Goal: Information Seeking & Learning: Learn about a topic

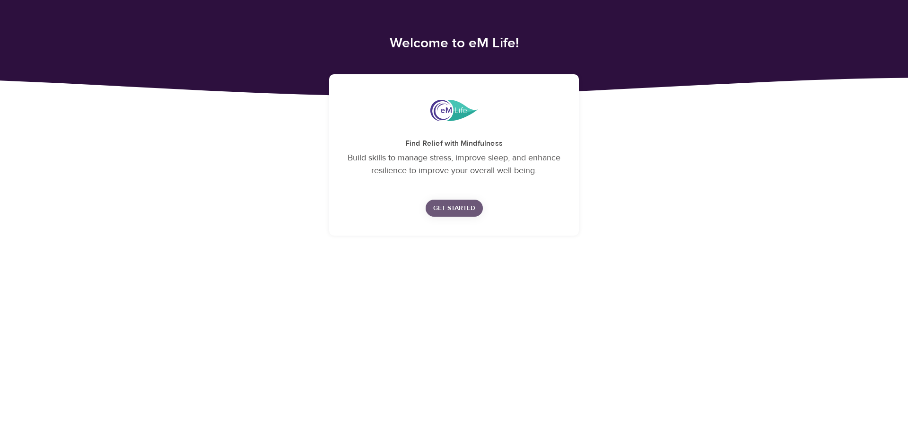
click at [444, 202] on span "Get Started" at bounding box center [454, 208] width 42 height 12
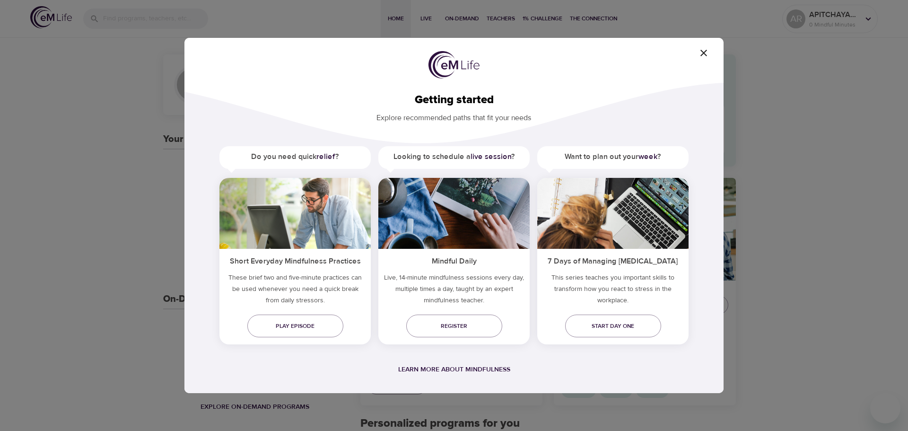
click at [467, 156] on h5 "Looking to schedule a live session ?" at bounding box center [453, 156] width 151 height 21
click at [701, 53] on icon "button" at bounding box center [703, 52] width 11 height 11
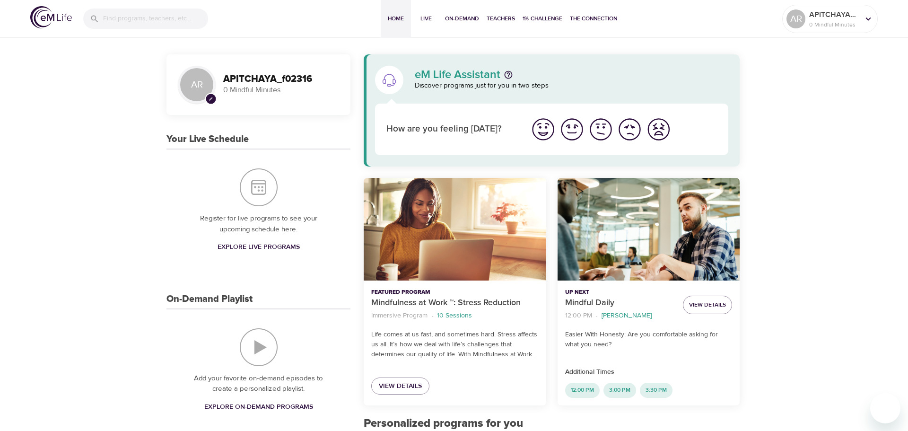
click at [564, 129] on img "I'm feeling good" at bounding box center [568, 129] width 26 height 26
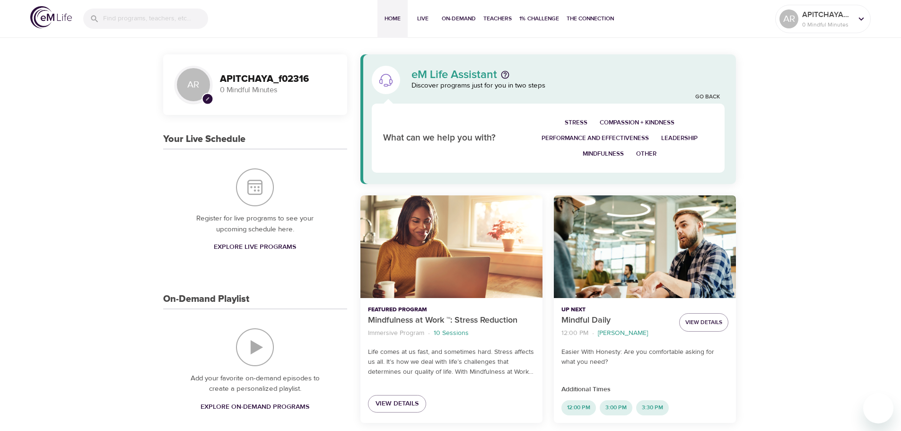
click at [593, 138] on span "Performance and Effectiveness" at bounding box center [594, 138] width 107 height 11
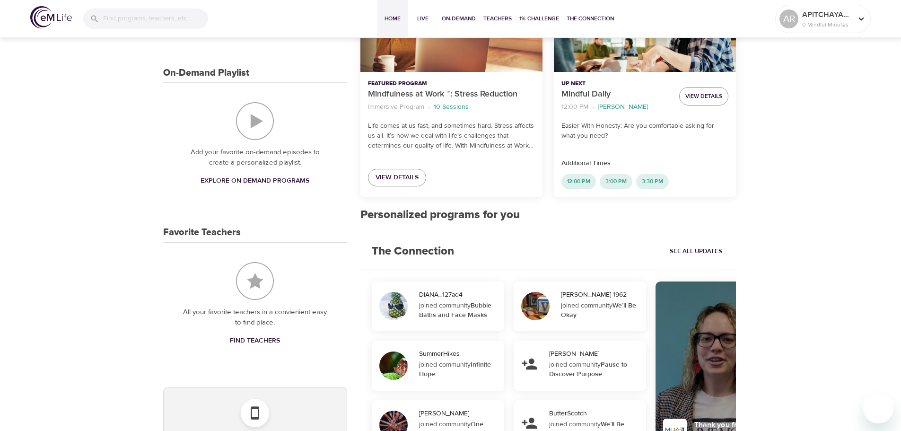
scroll to position [134, 0]
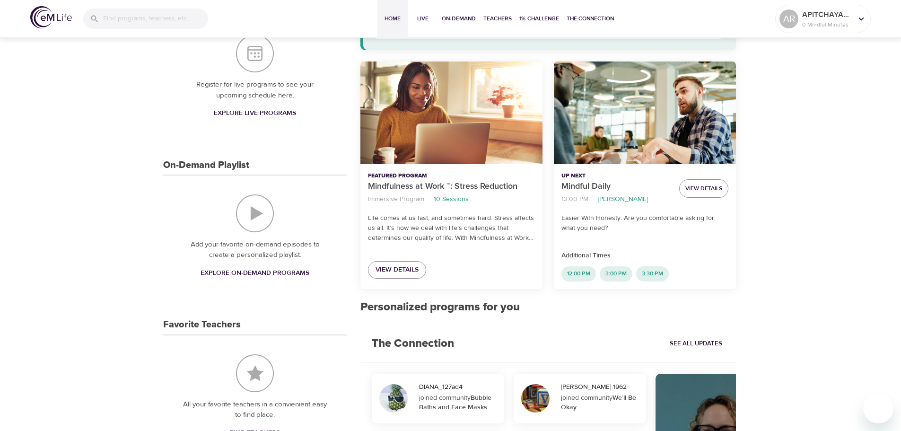
click at [230, 276] on span "Explore On-Demand Programs" at bounding box center [254, 273] width 109 height 12
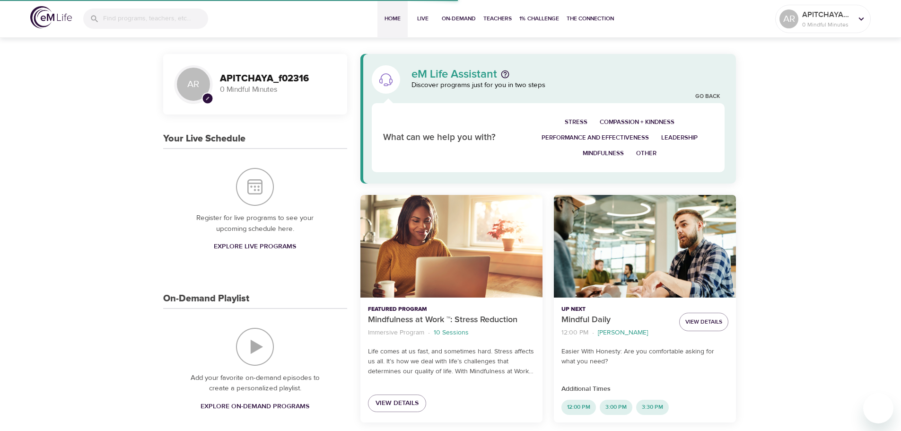
scroll to position [0, 0]
